Goal: Task Accomplishment & Management: Manage account settings

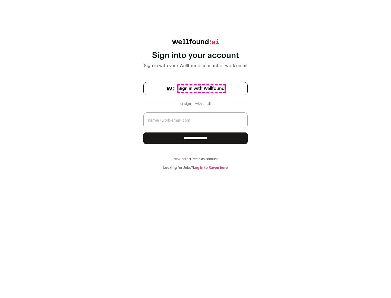
click at [201, 89] on span "Sign in with Wellfound" at bounding box center [201, 88] width 46 height 7
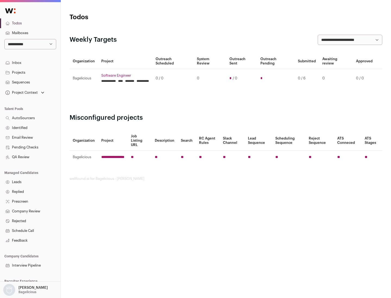
click at [30, 72] on link "Projects" at bounding box center [30, 73] width 60 height 10
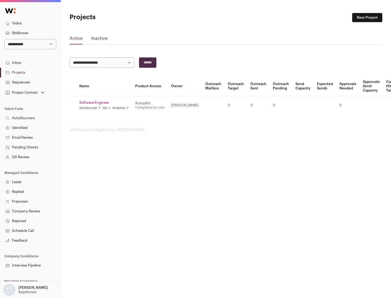
click at [106, 103] on link "Software Engineer" at bounding box center [103, 103] width 49 height 4
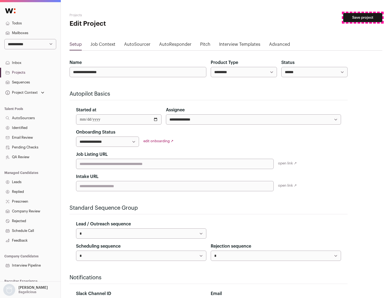
click at [362, 18] on button "Save project" at bounding box center [362, 17] width 39 height 9
